Goal: Understand process/instructions: Learn how to perform a task or action

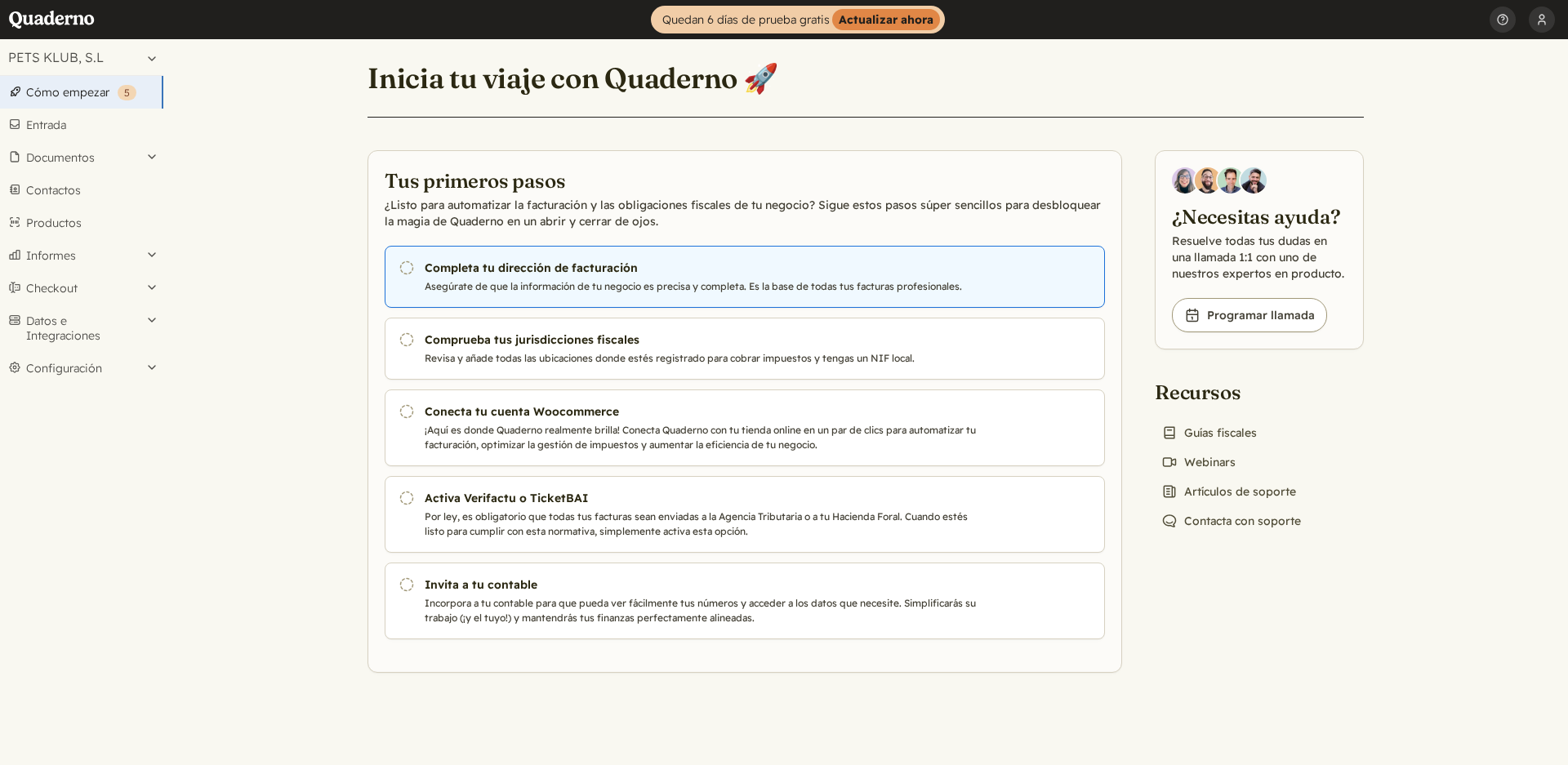
click at [447, 271] on h3 "Completa tu dirección de facturación" at bounding box center [702, 268] width 556 height 16
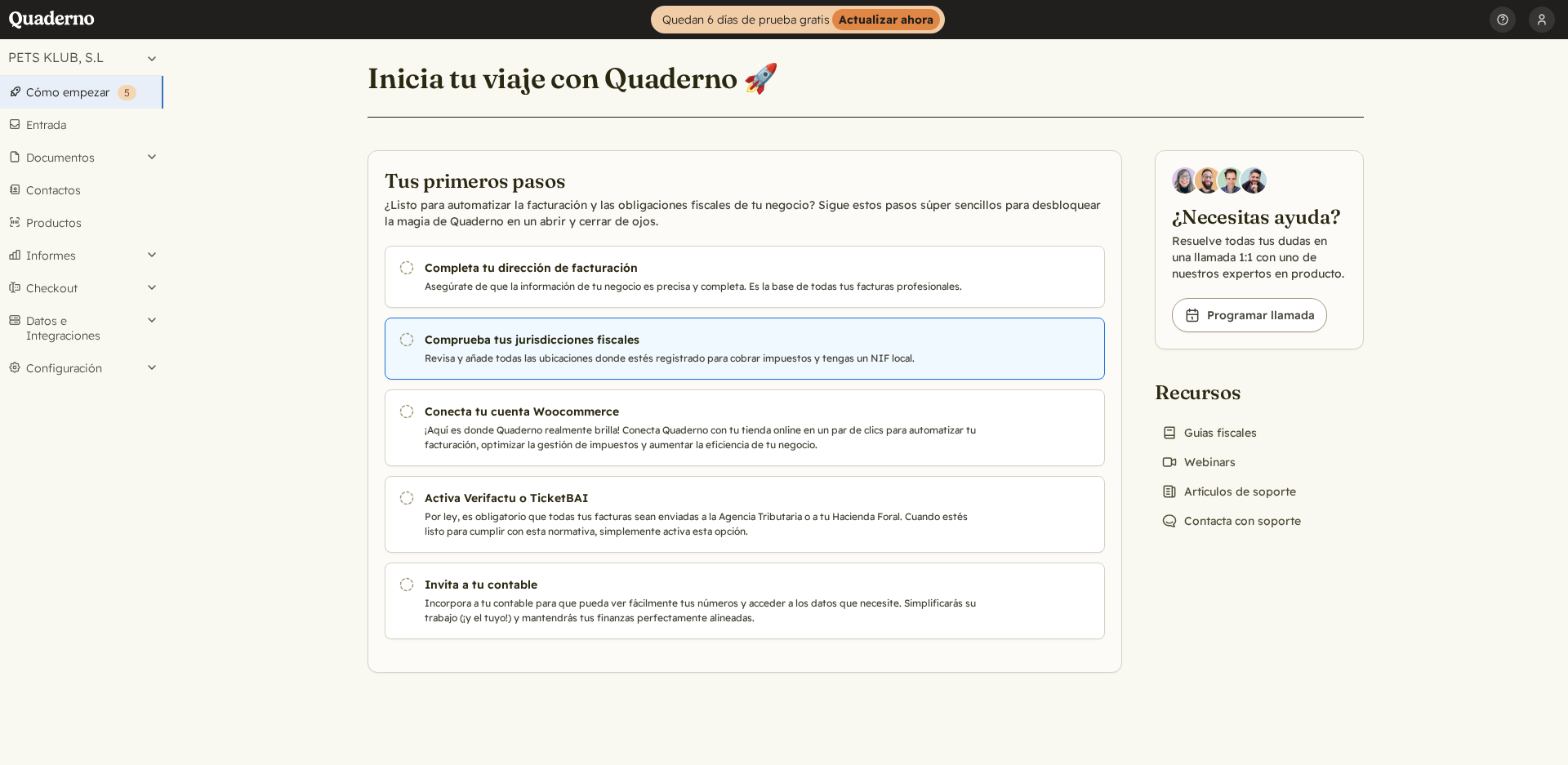
click at [607, 354] on p "Revisa y añade todas las ubicaciones donde estés registrado para cobrar impuest…" at bounding box center [702, 358] width 556 height 14
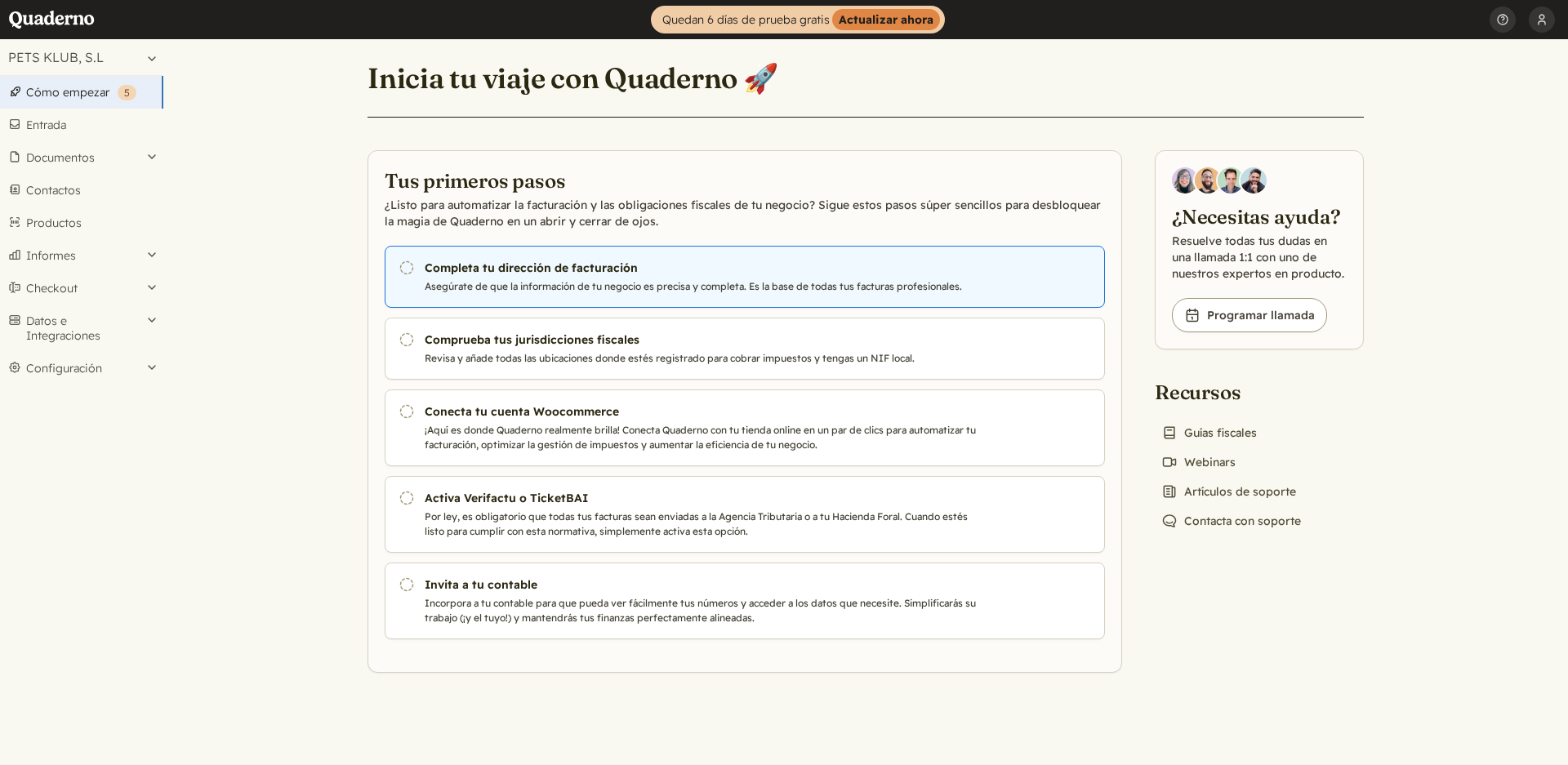
click at [502, 268] on h3 "Completa tu dirección de facturación" at bounding box center [702, 268] width 556 height 16
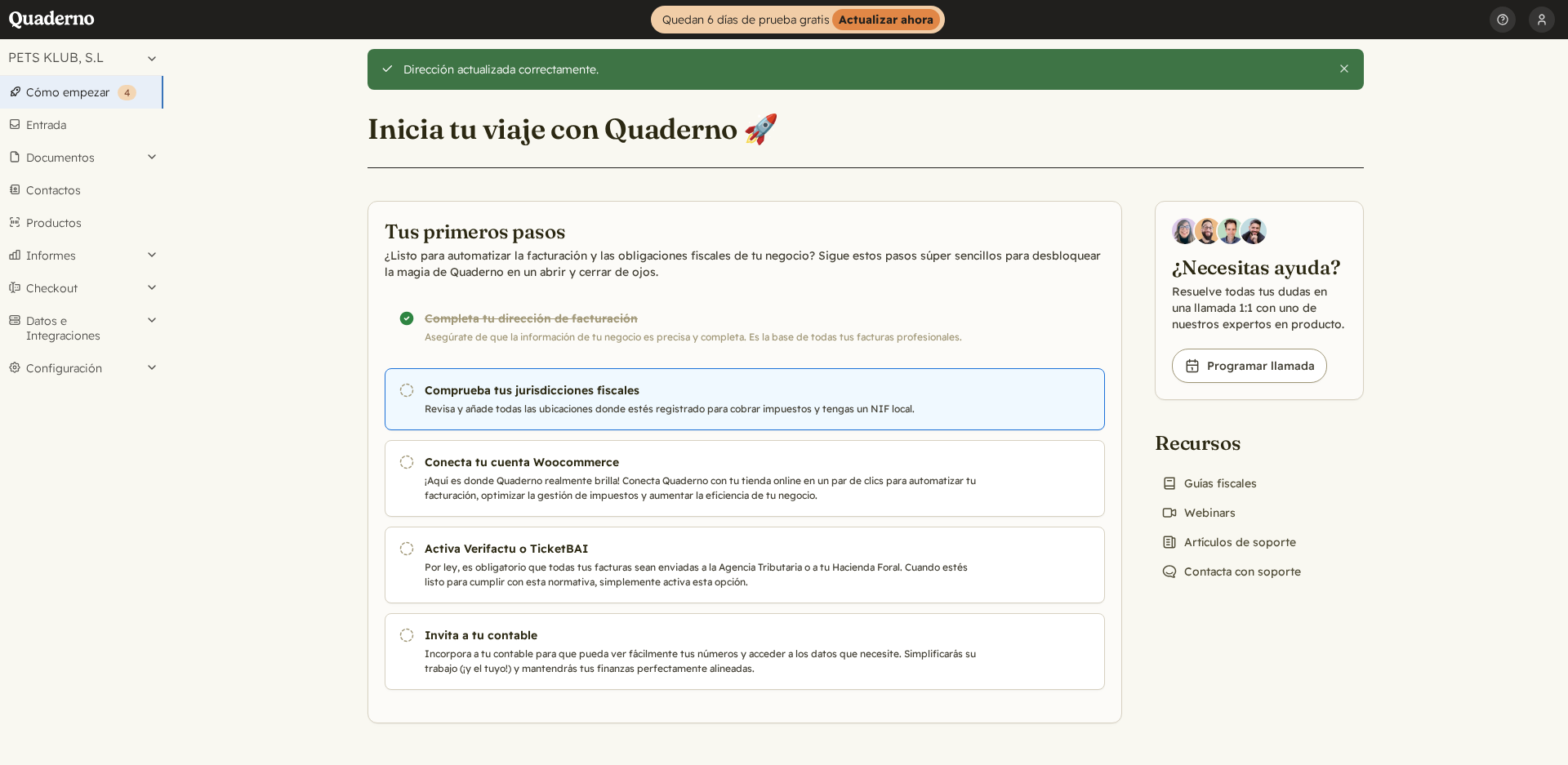
click at [600, 395] on h3 "Comprueba tus jurisdicciones fiscales" at bounding box center [702, 390] width 556 height 16
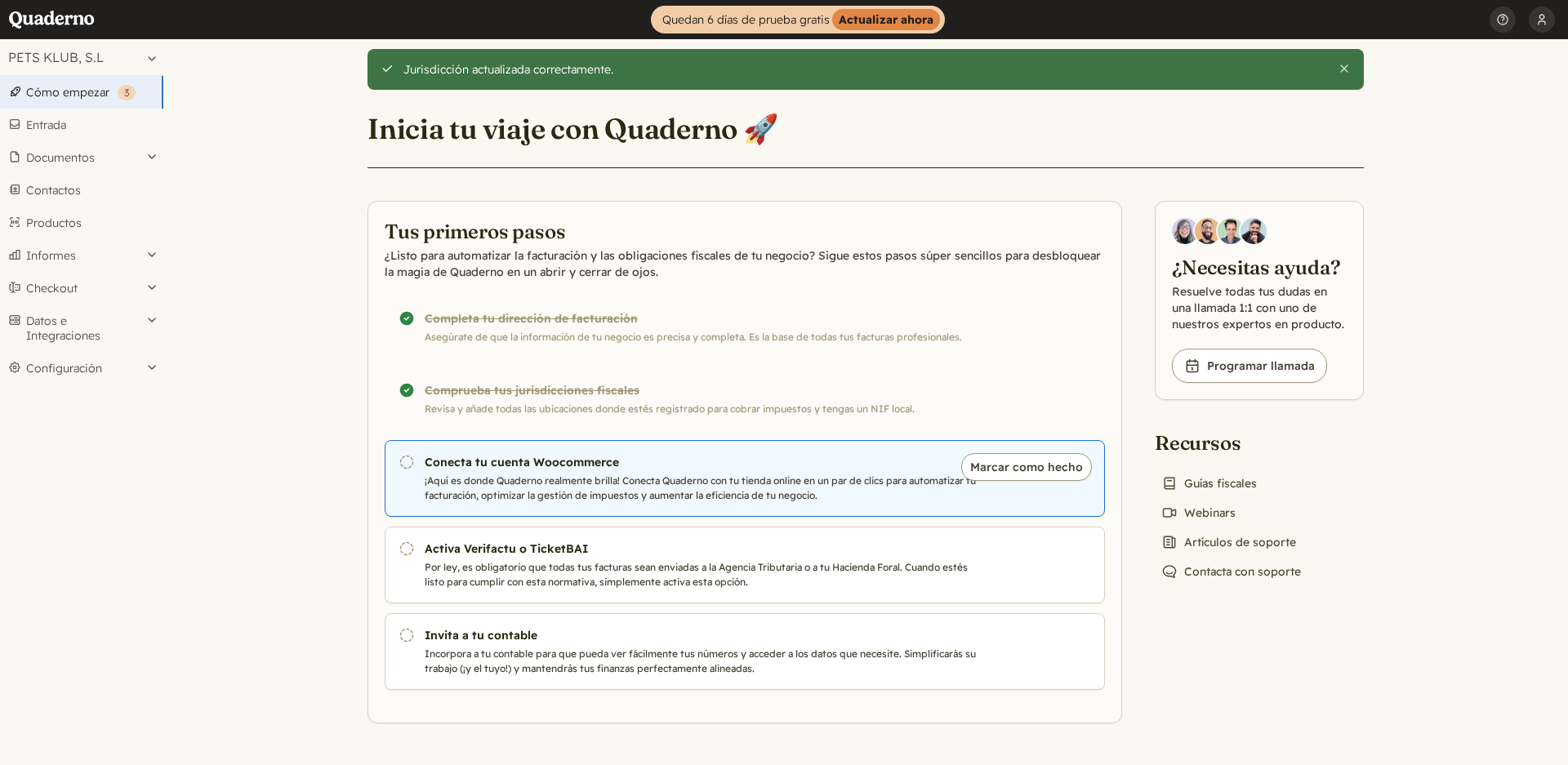
click at [604, 478] on p "¡Aquí es donde Quaderno realmente brilla! Conecta Quaderno con tu tienda online…" at bounding box center [702, 488] width 556 height 30
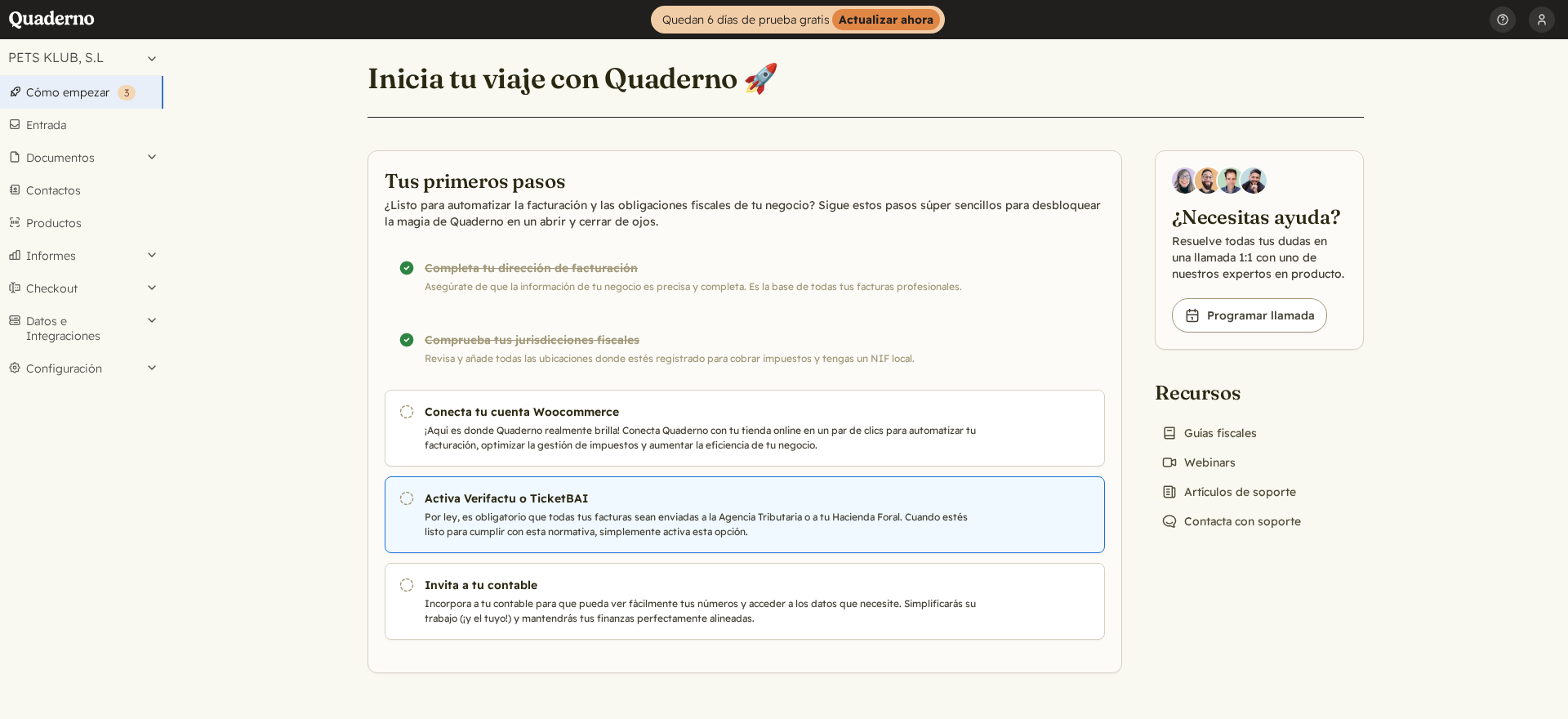
click at [732, 492] on h3 "Activa Verifactu o TicketBAI" at bounding box center [702, 498] width 556 height 16
